Goal: Transaction & Acquisition: Purchase product/service

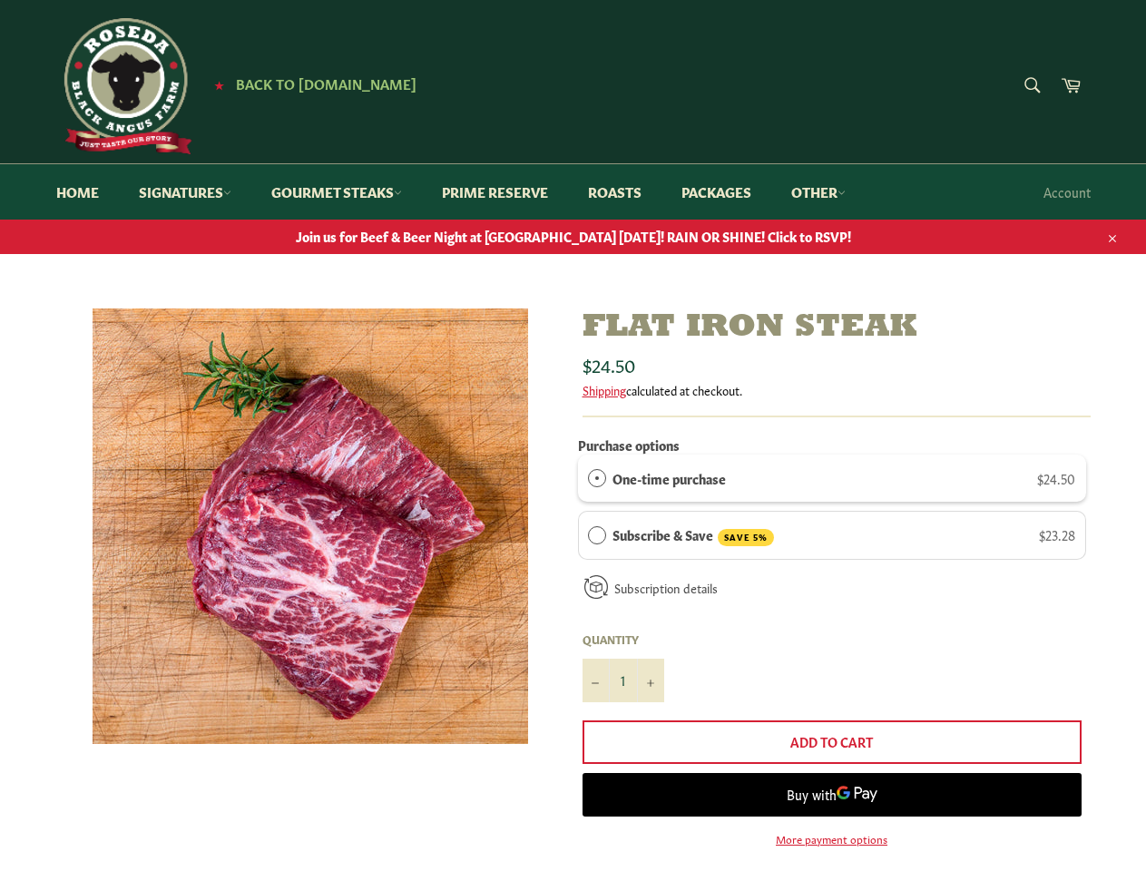
click at [1110, 236] on icon "button" at bounding box center [1112, 238] width 13 height 13
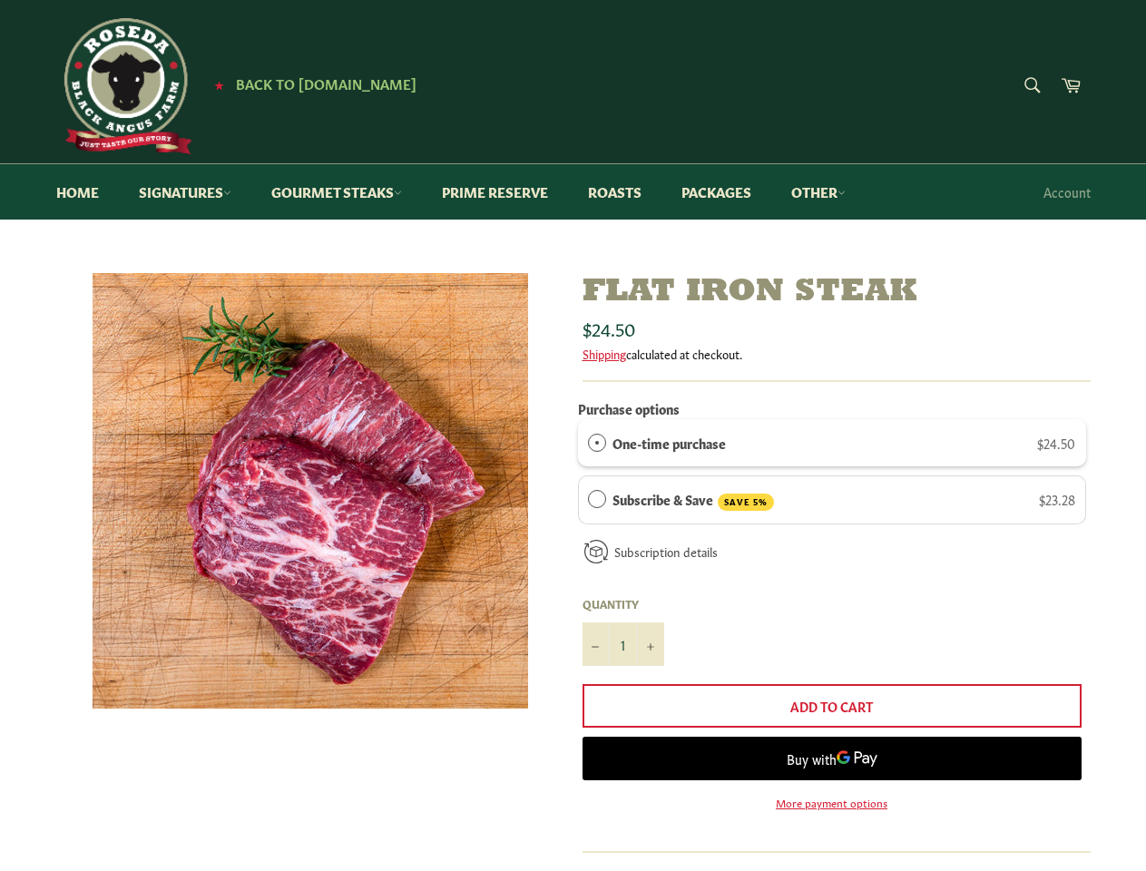
click at [832, 478] on div "Subscribe & Save SAVE 5% $23.28 Deliver every 2 weeks month 2 weeks" at bounding box center [832, 499] width 508 height 49
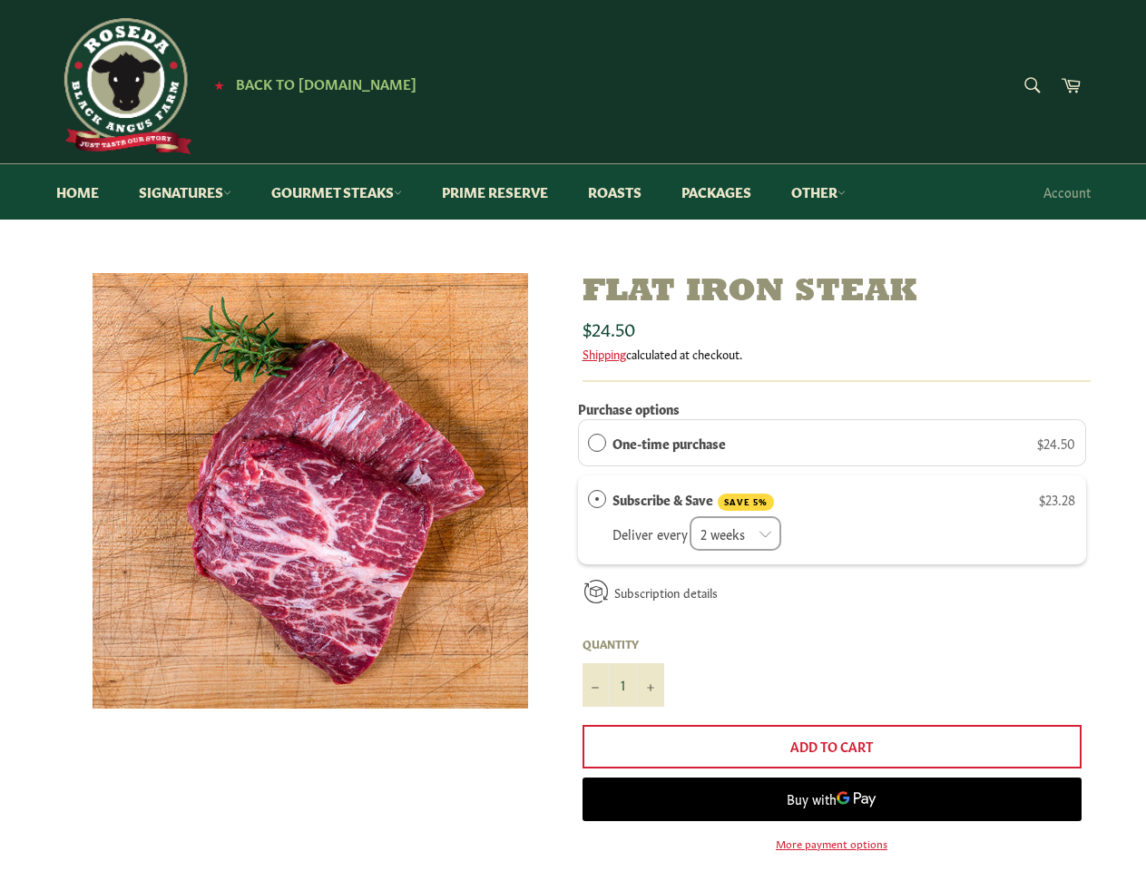
click at [832, 535] on div "Deliver every 2 weeks month 2 weeks" at bounding box center [843, 531] width 463 height 40
click at [623, 680] on input "1" at bounding box center [623, 685] width 82 height 44
click at [596, 680] on button "−" at bounding box center [595, 685] width 27 height 44
click at [650, 680] on button "+" at bounding box center [650, 685] width 27 height 44
type input "2"
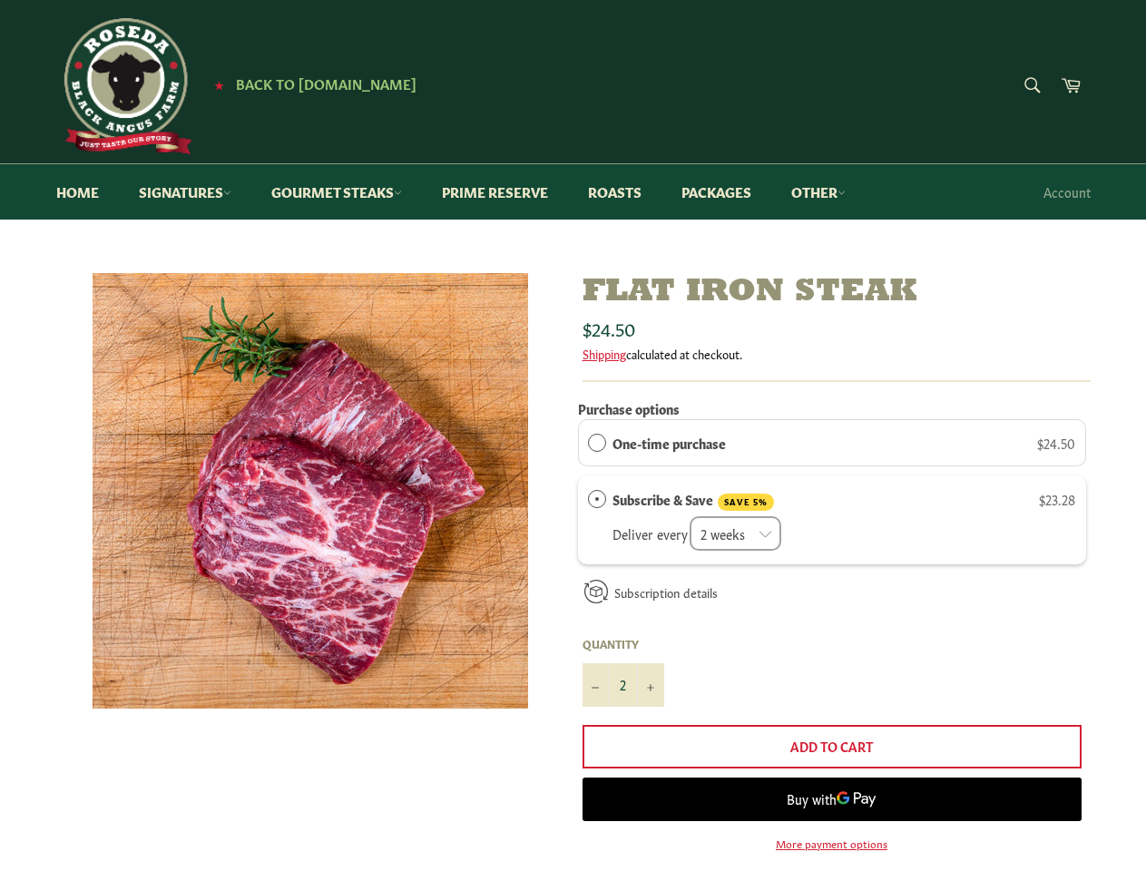
click at [832, 838] on link "More payment options" at bounding box center [831, 842] width 499 height 15
